Goal: Download file/media

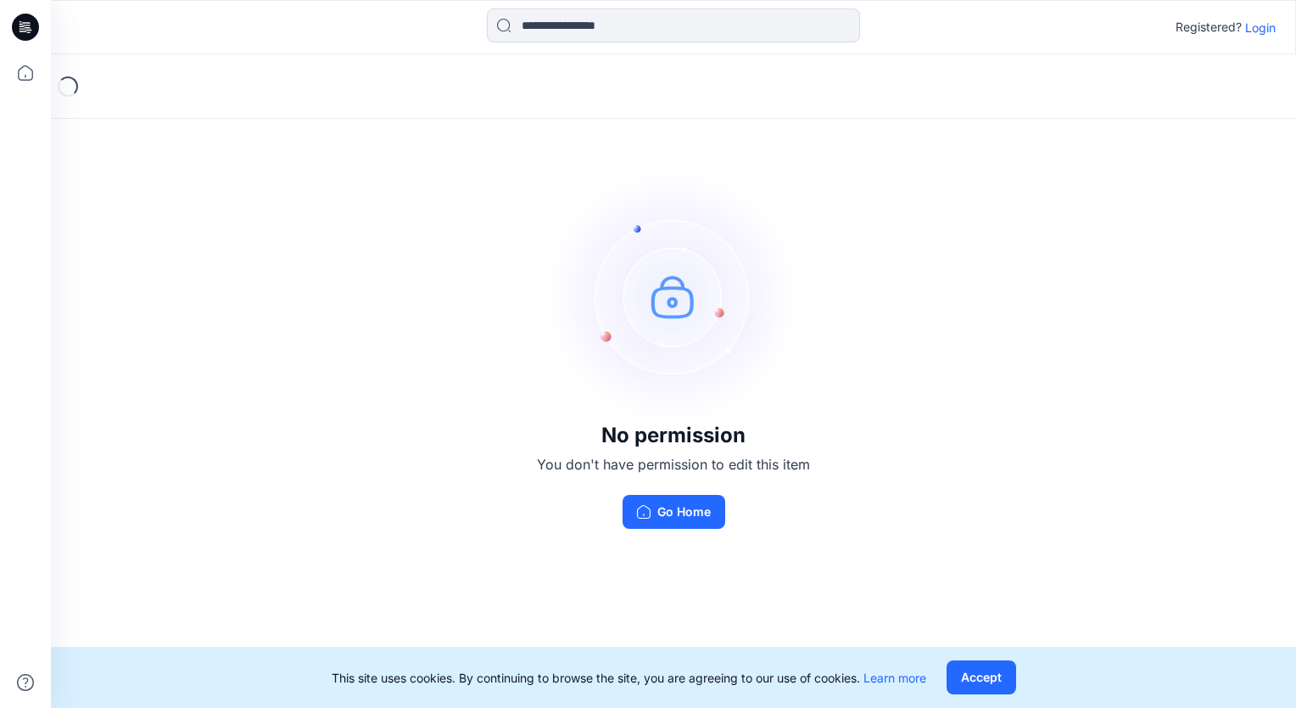
click at [1255, 29] on p "Login" at bounding box center [1260, 28] width 31 height 18
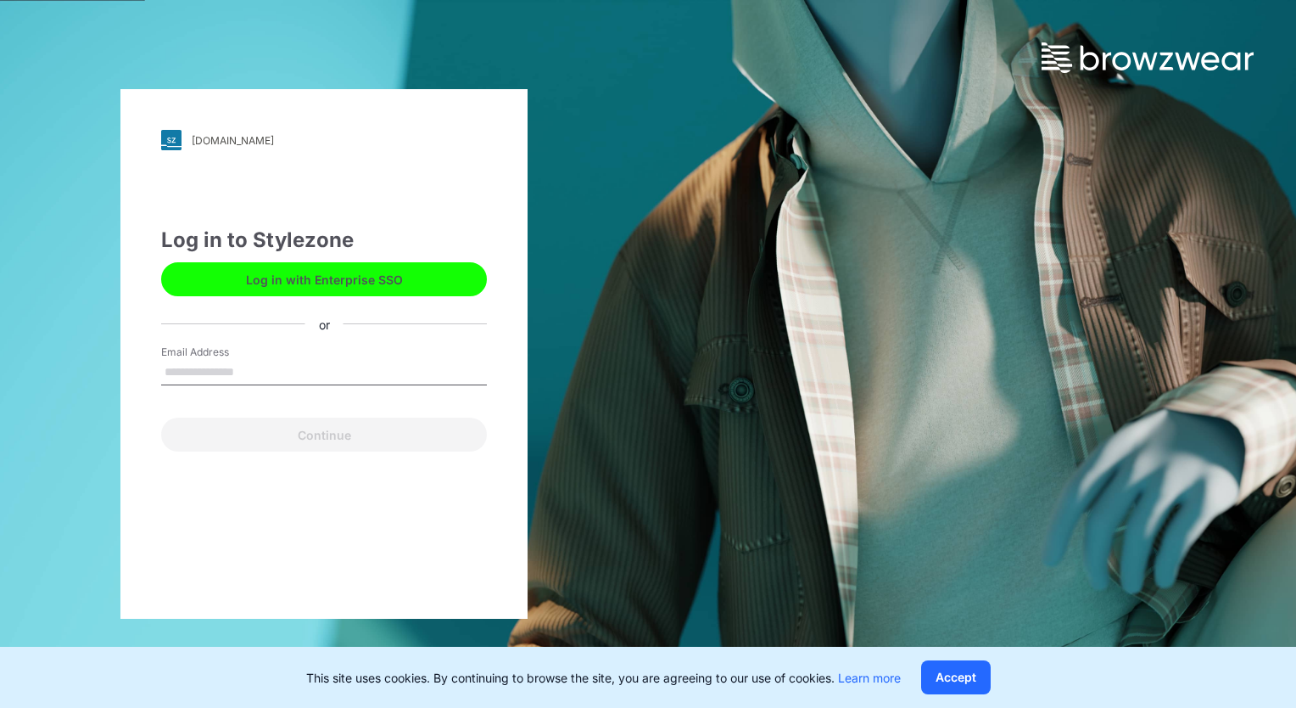
click at [344, 278] on button "Log in with Enterprise SSO" at bounding box center [324, 279] width 326 height 34
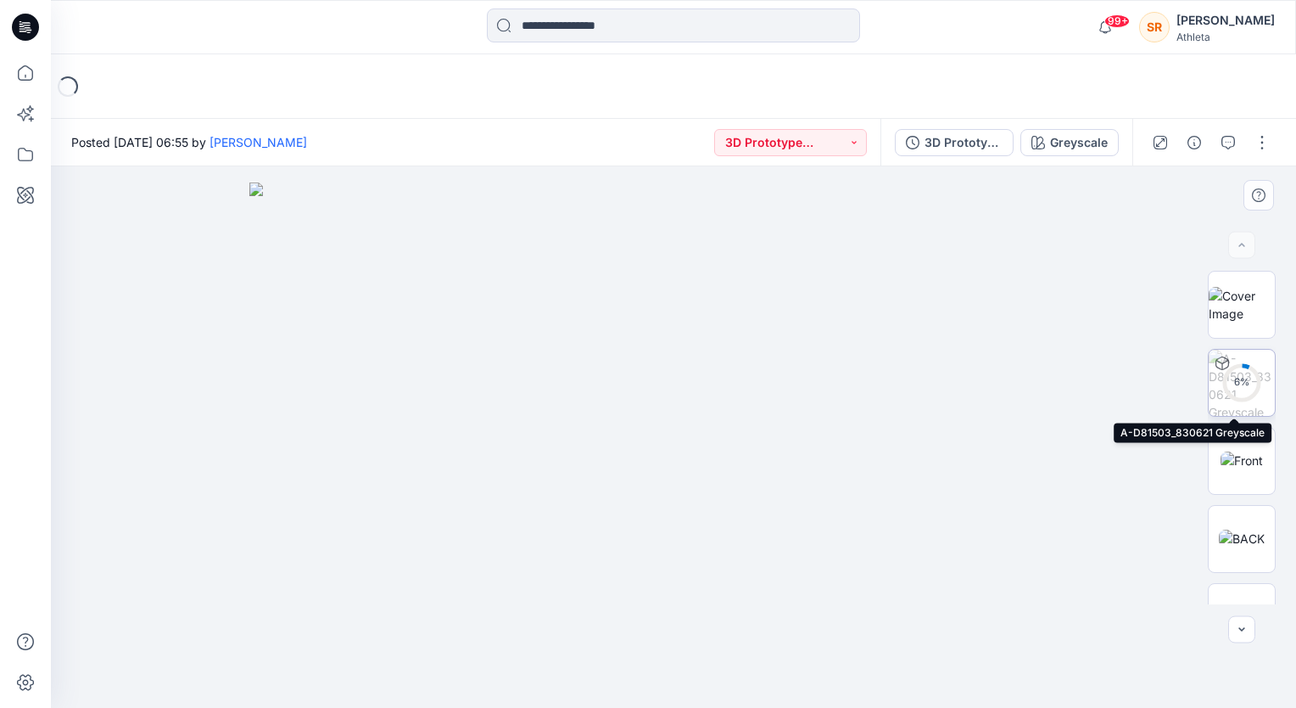
click at [1234, 376] on div "6 %" at bounding box center [1242, 382] width 41 height 14
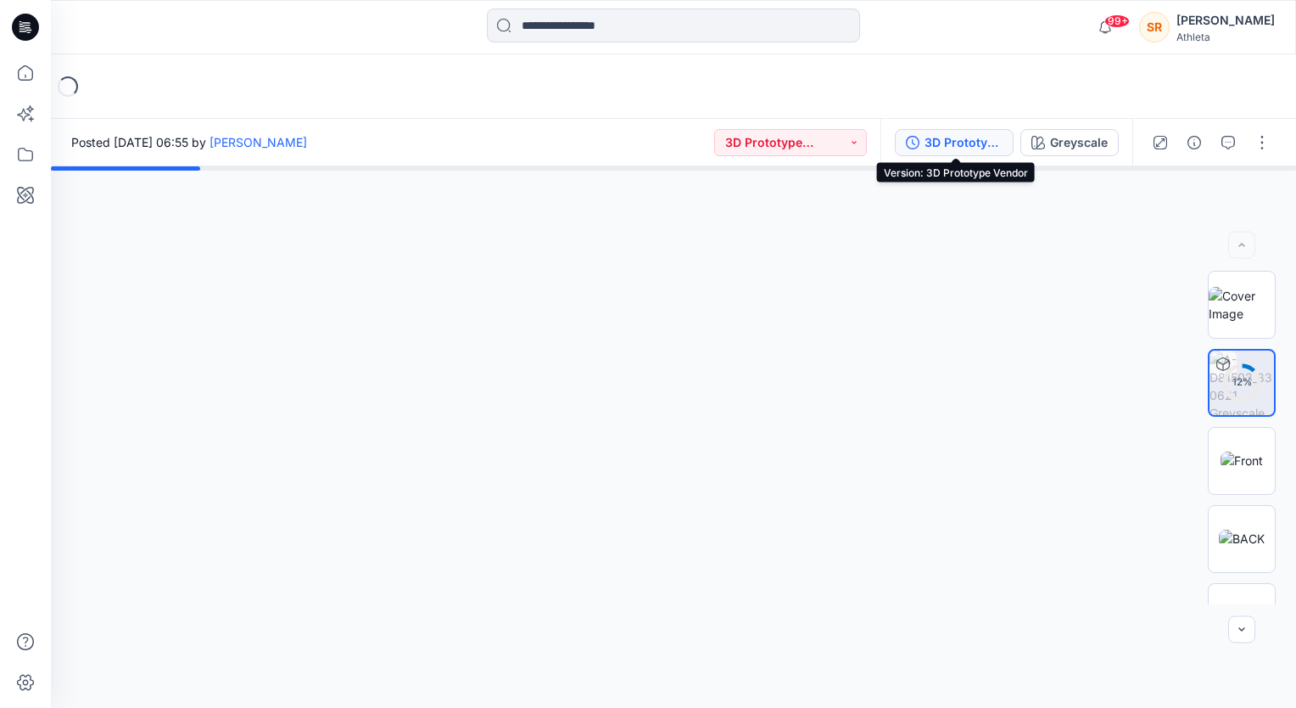
click at [973, 134] on div "3D Prototype Vendor" at bounding box center [964, 142] width 78 height 19
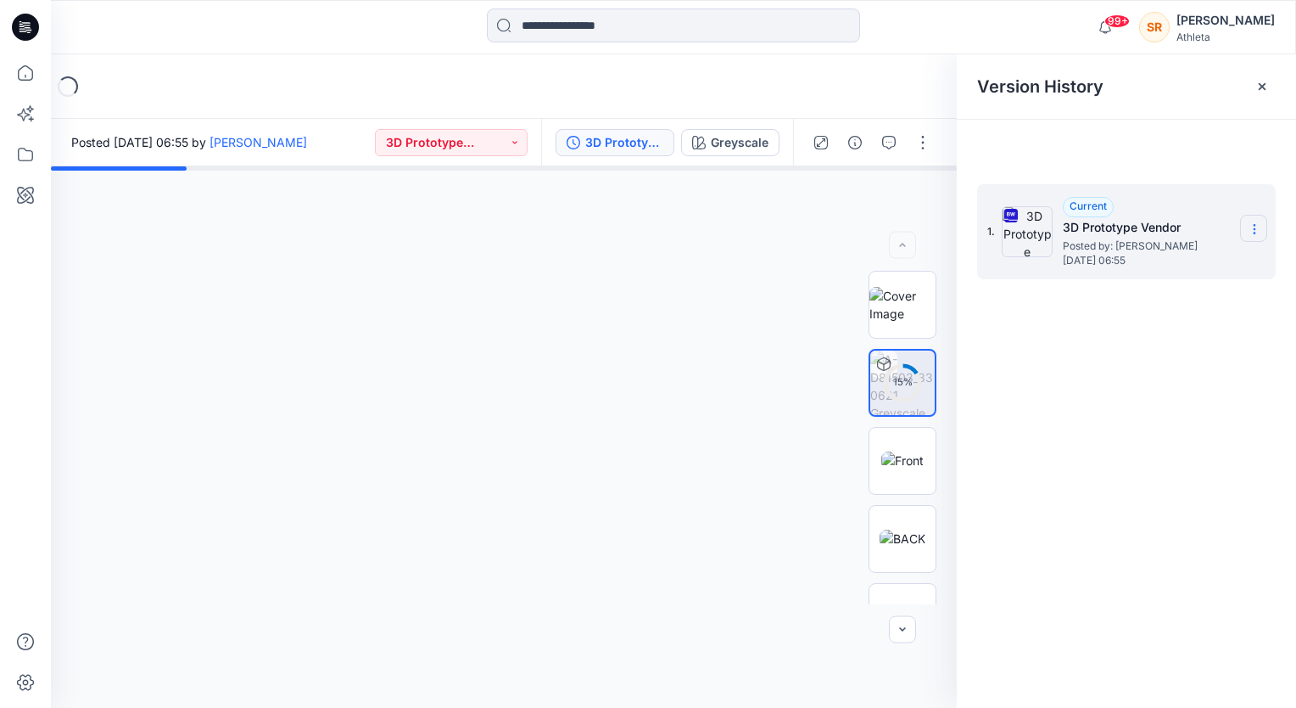
click at [1256, 230] on icon at bounding box center [1255, 229] width 14 height 14
click at [1148, 264] on span "Download Source BW File" at bounding box center [1169, 262] width 143 height 20
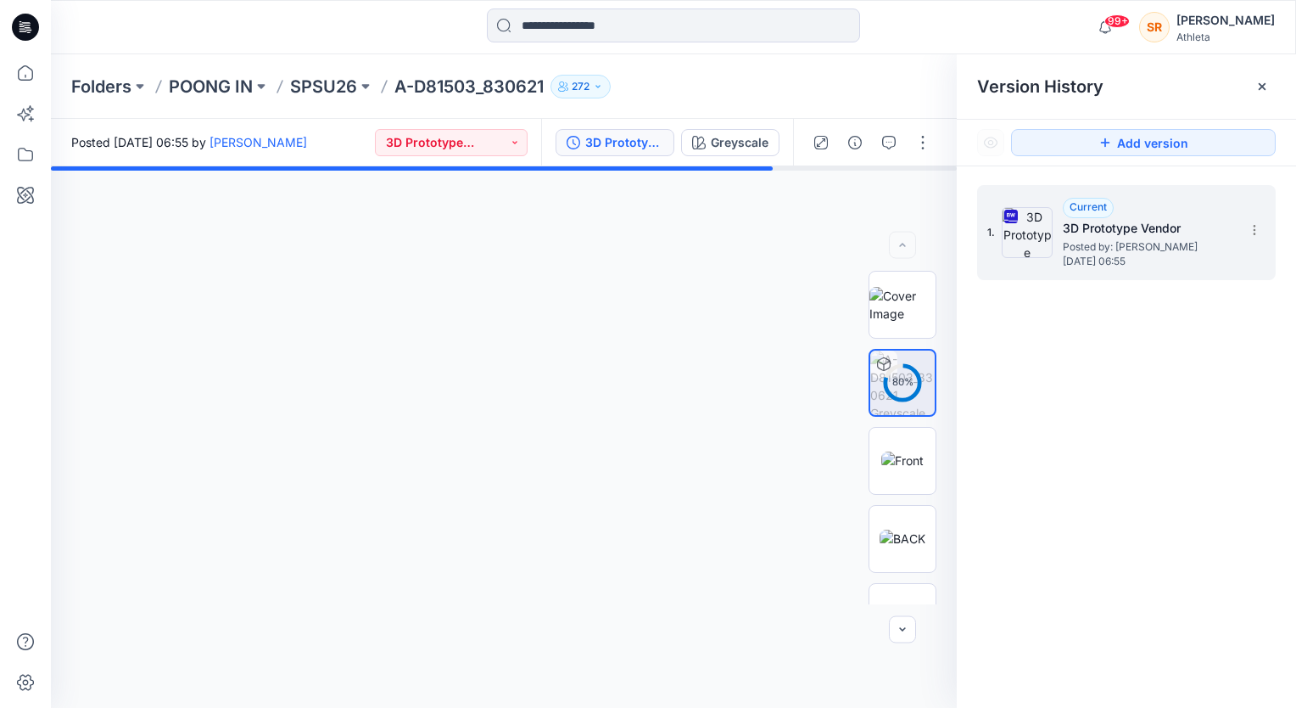
click at [754, 463] on div at bounding box center [504, 436] width 906 height 541
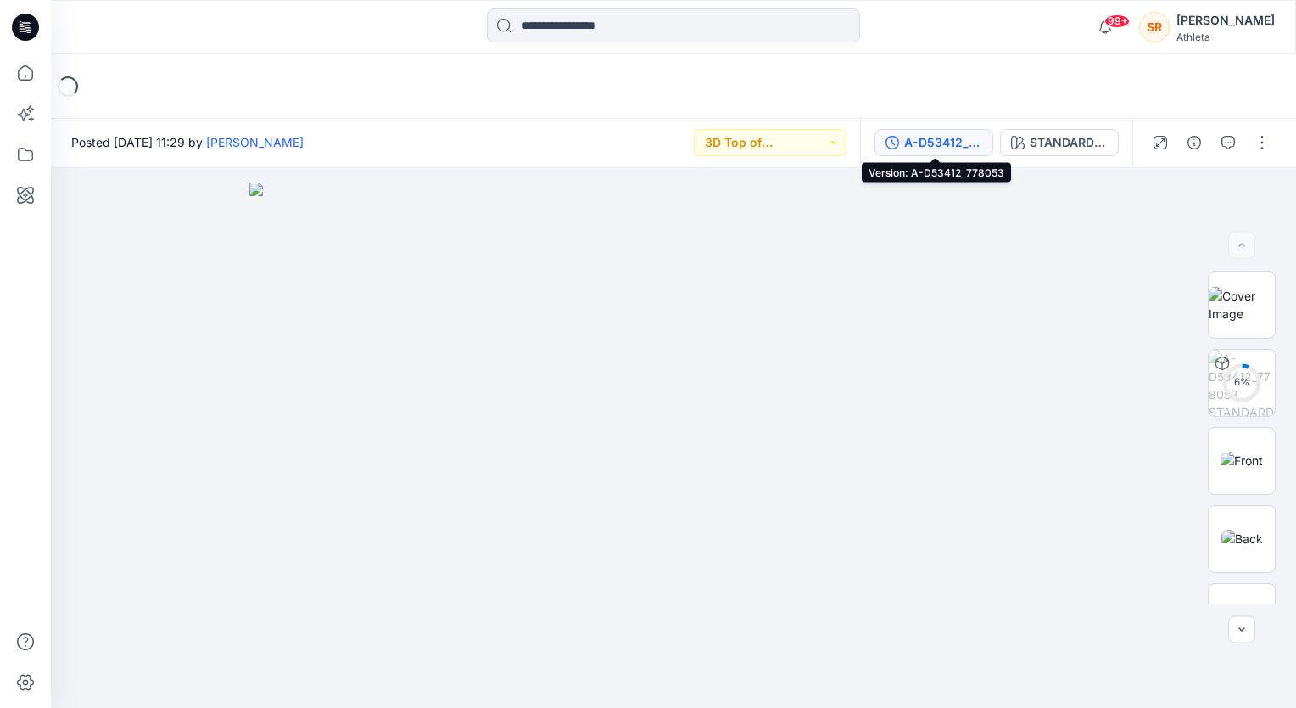
click at [932, 142] on div "A-D53412_778053" at bounding box center [943, 142] width 78 height 19
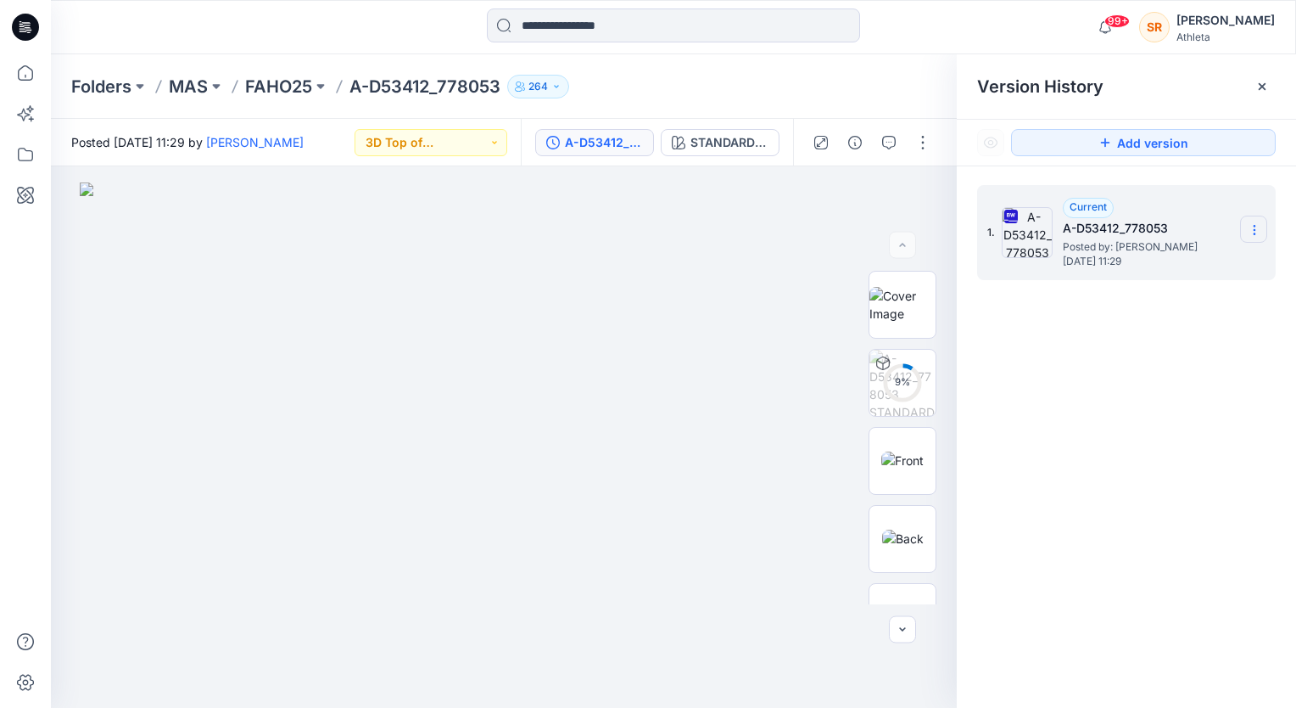
click at [1255, 230] on icon at bounding box center [1254, 230] width 1 height 1
click at [1150, 258] on span "Download Source BW File" at bounding box center [1169, 263] width 143 height 20
